Goal: Communication & Community: Share content

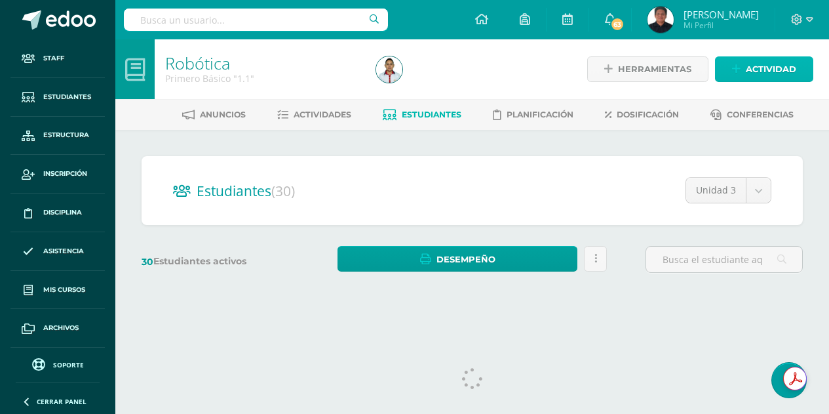
click at [732, 73] on link "Actividad" at bounding box center [764, 69] width 98 height 26
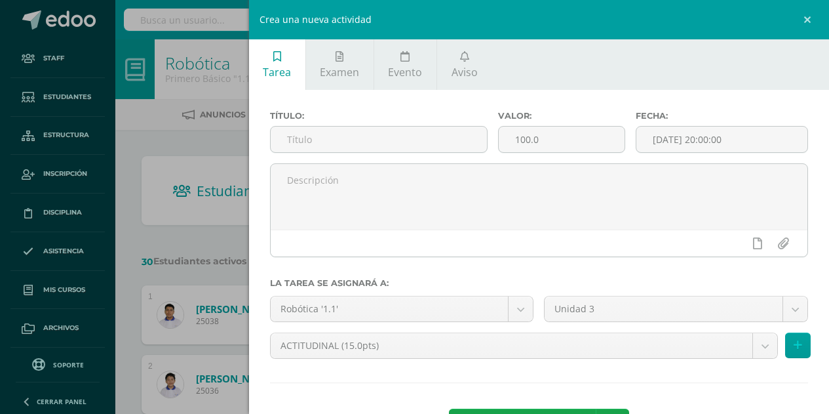
click at [113, 50] on div "Crea una nueva actividad Tarea Examen Evento Aviso Título: Valor: 100.0 Fecha: …" at bounding box center [414, 207] width 829 height 414
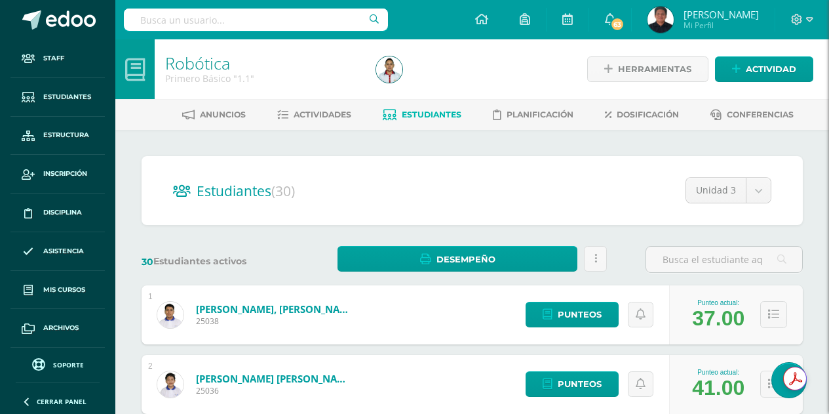
click at [81, 29] on div "Crea una nueva actividad Tarea Examen Evento Aviso Título: Valor: 100.0 Fecha: …" at bounding box center [414, 207] width 829 height 414
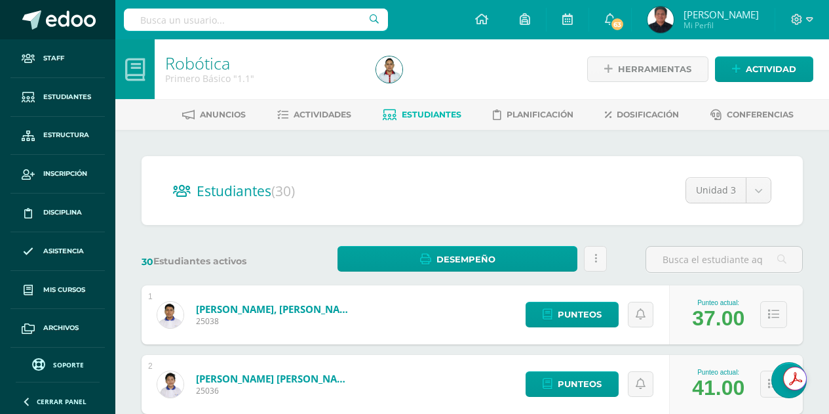
click at [73, 20] on span at bounding box center [71, 20] width 50 height 20
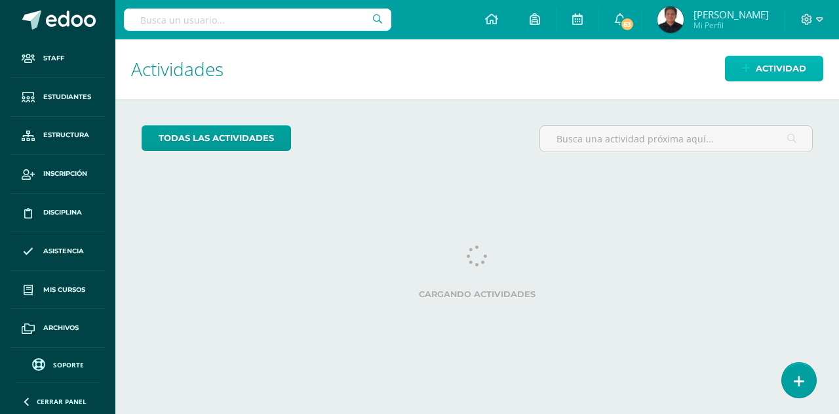
click at [775, 66] on span "Actividad" at bounding box center [781, 68] width 50 height 24
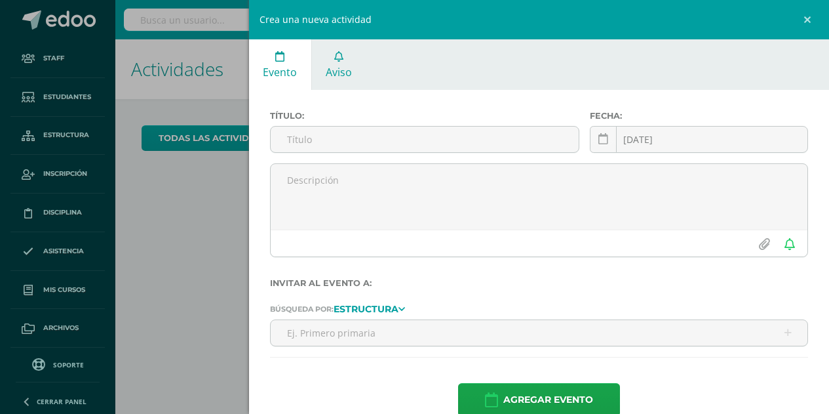
click at [344, 68] on span "Aviso" at bounding box center [339, 72] width 26 height 14
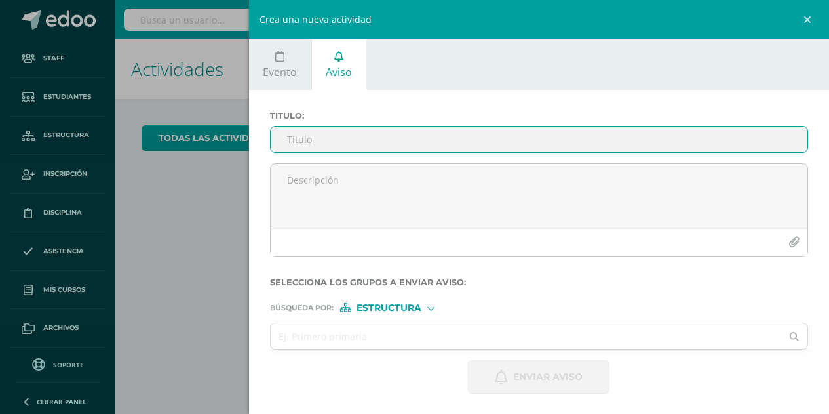
click at [355, 131] on input "Titulo :" at bounding box center [539, 139] width 537 height 26
click at [339, 139] on input "Titulo :" at bounding box center [539, 139] width 537 height 26
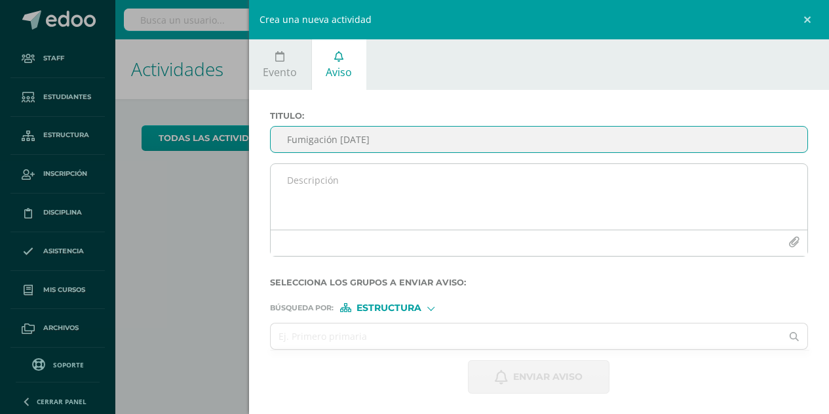
type input "Fumigación [DATE]"
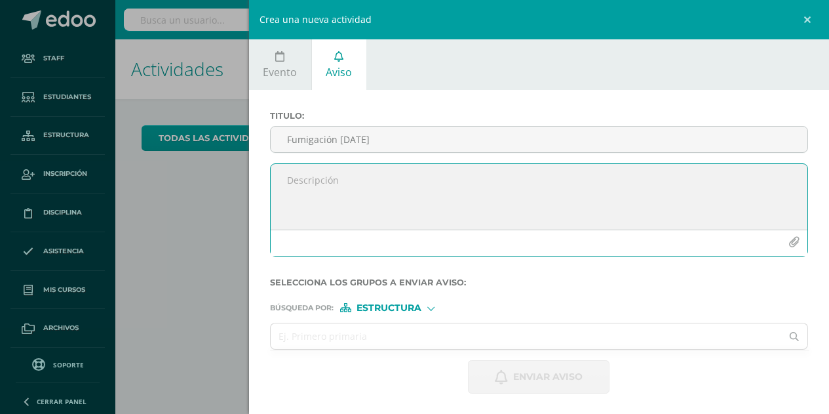
click at [399, 214] on textarea at bounding box center [539, 197] width 537 height 66
type textarea "Favor tomar en consideración la información referida."
click at [795, 240] on button "button" at bounding box center [794, 242] width 26 height 26
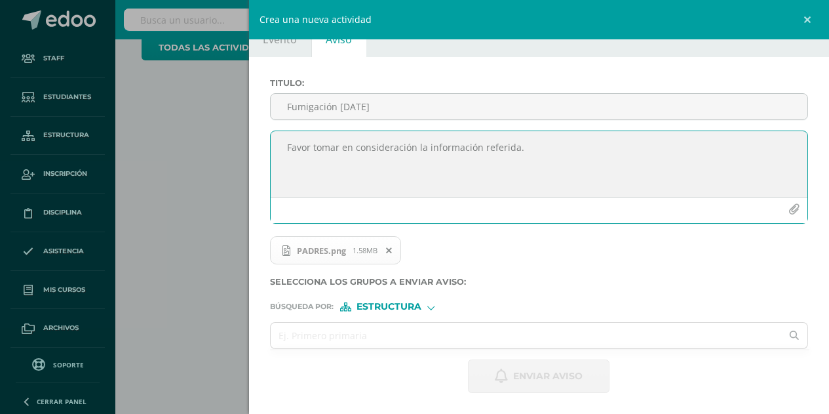
scroll to position [0, 0]
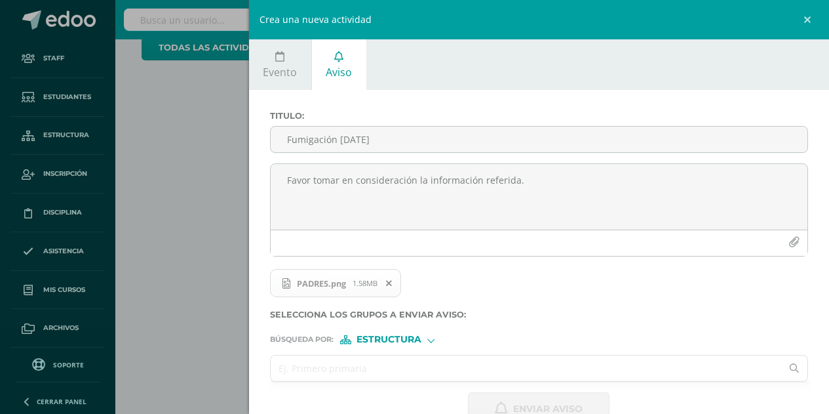
click at [361, 360] on input "text" at bounding box center [526, 368] width 511 height 26
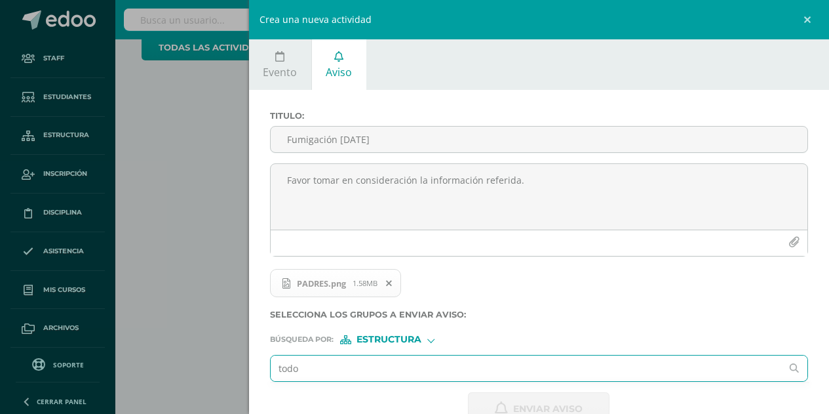
type input "todos"
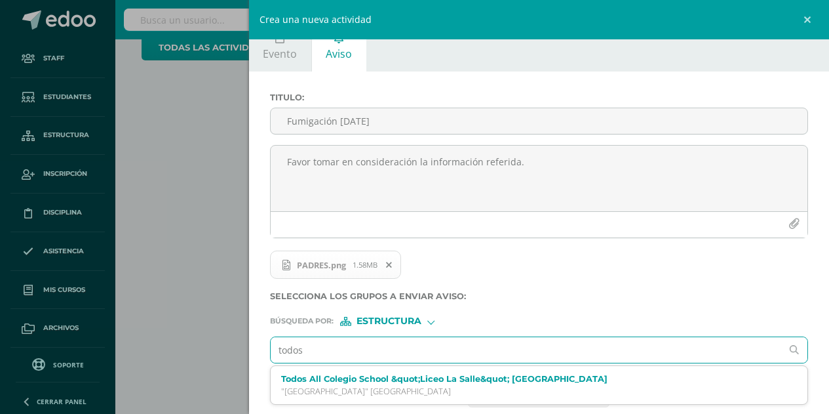
scroll to position [33, 0]
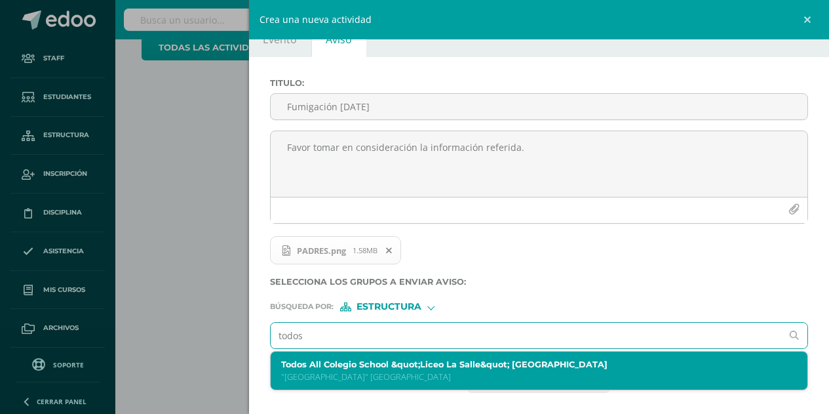
click at [345, 377] on p ""[GEOGRAPHIC_DATA]" [GEOGRAPHIC_DATA]" at bounding box center [527, 376] width 493 height 11
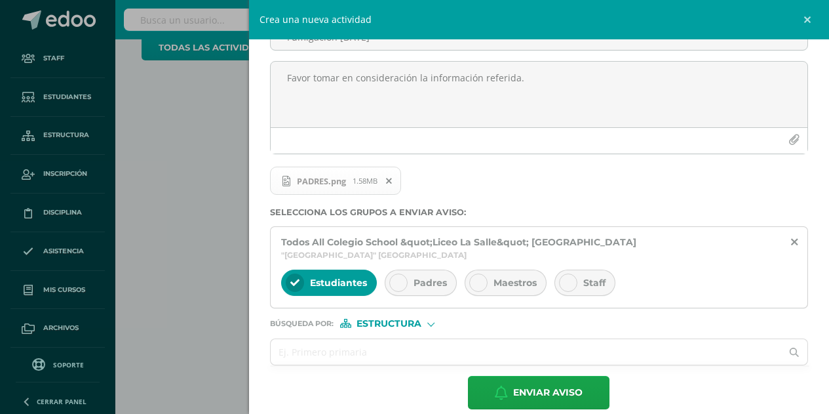
scroll to position [106, 0]
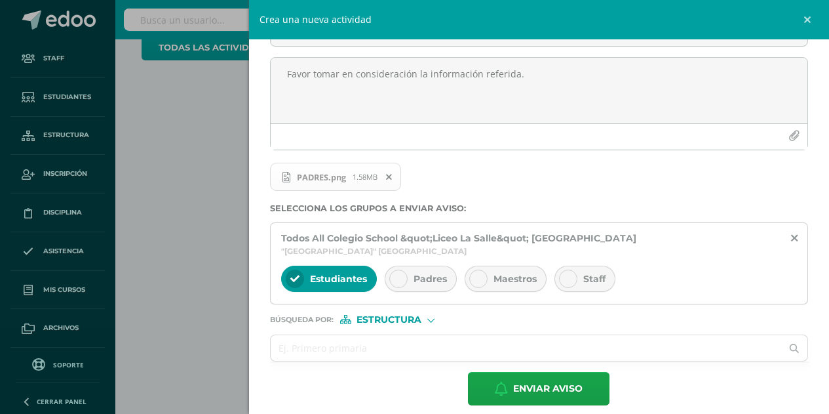
click at [445, 273] on div "Padres" at bounding box center [421, 278] width 72 height 26
click at [487, 265] on div "Maestros" at bounding box center [506, 278] width 82 height 26
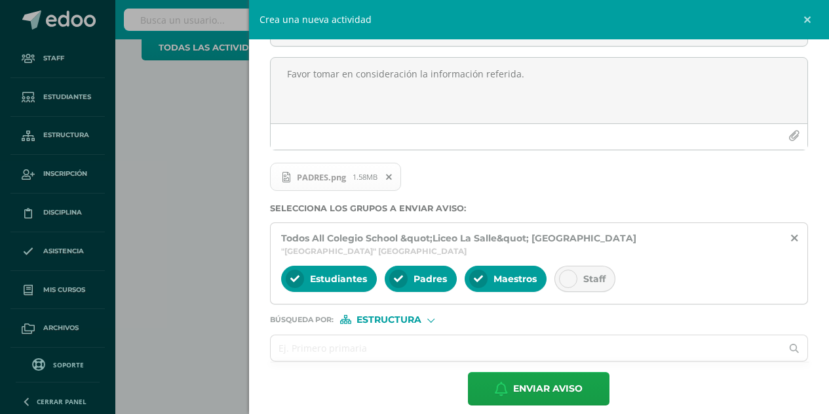
click at [606, 268] on div "Staff" at bounding box center [584, 278] width 61 height 26
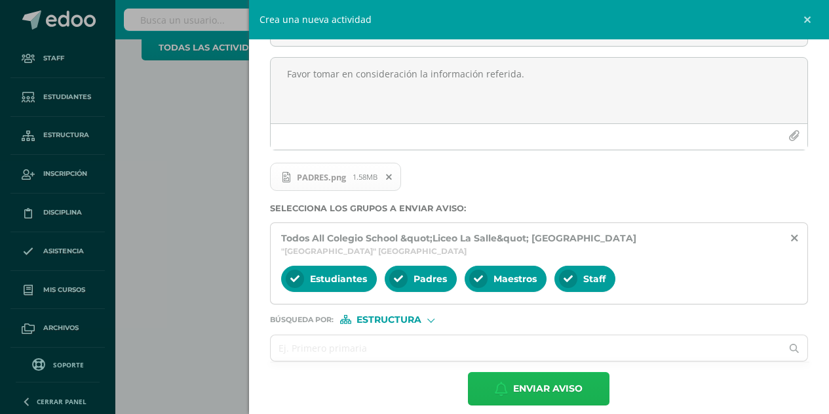
click at [545, 385] on span "Enviar aviso" at bounding box center [547, 388] width 69 height 32
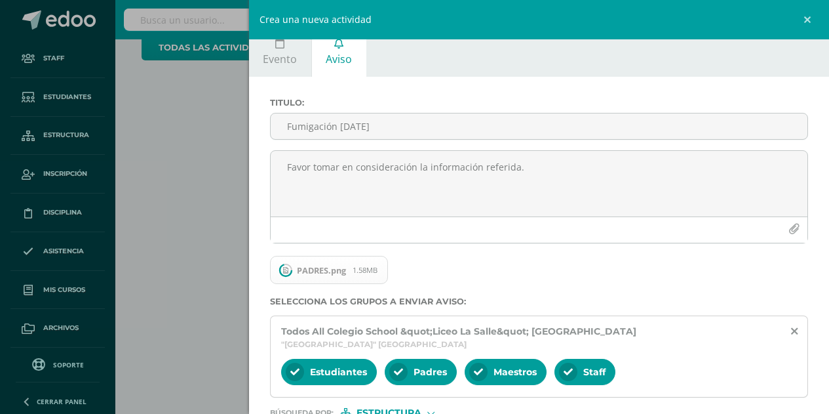
scroll to position [0, 0]
